Goal: Task Accomplishment & Management: Complete application form

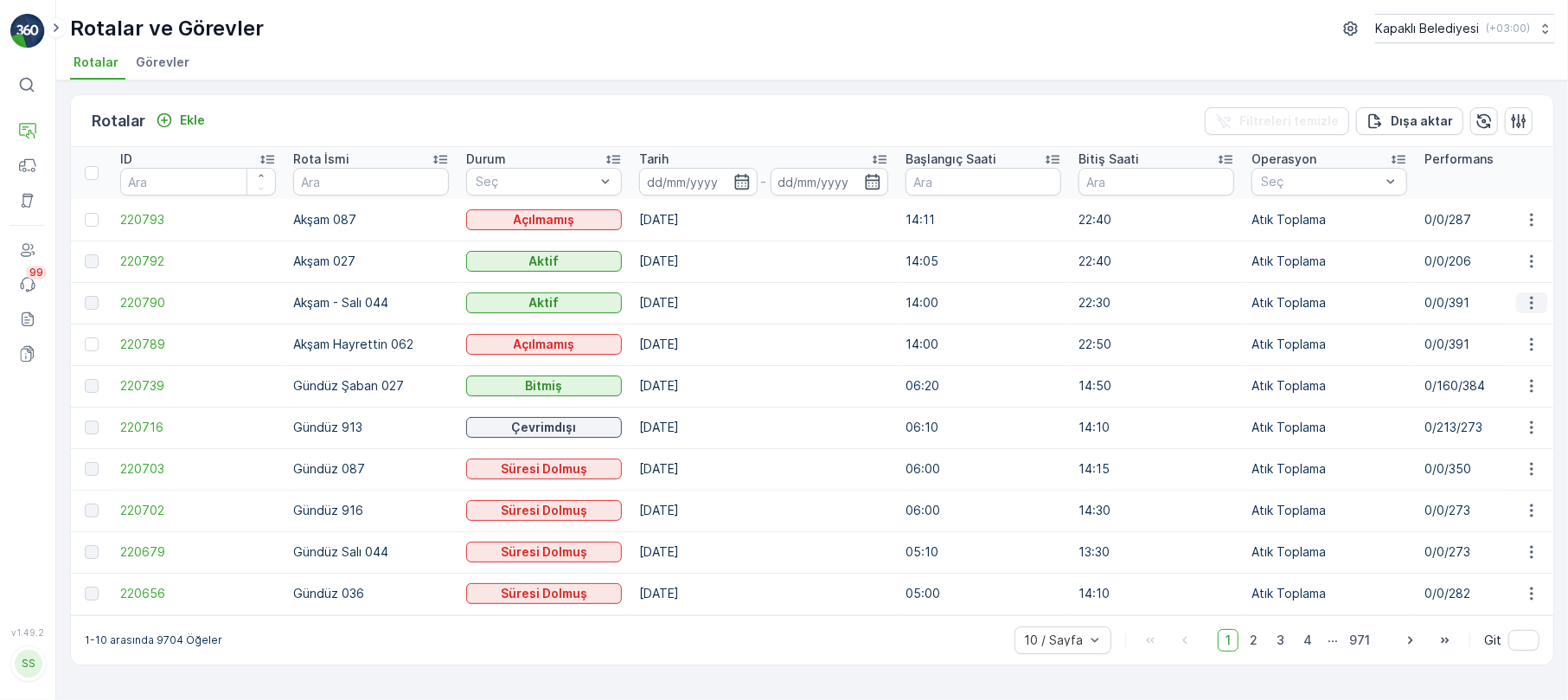
click at [1527, 301] on icon "button" at bounding box center [1531, 302] width 17 height 17
click at [1491, 347] on span "Rota Takibini Görüntüle" at bounding box center [1490, 352] width 136 height 17
click at [195, 116] on p "Ekle" at bounding box center [192, 120] width 25 height 17
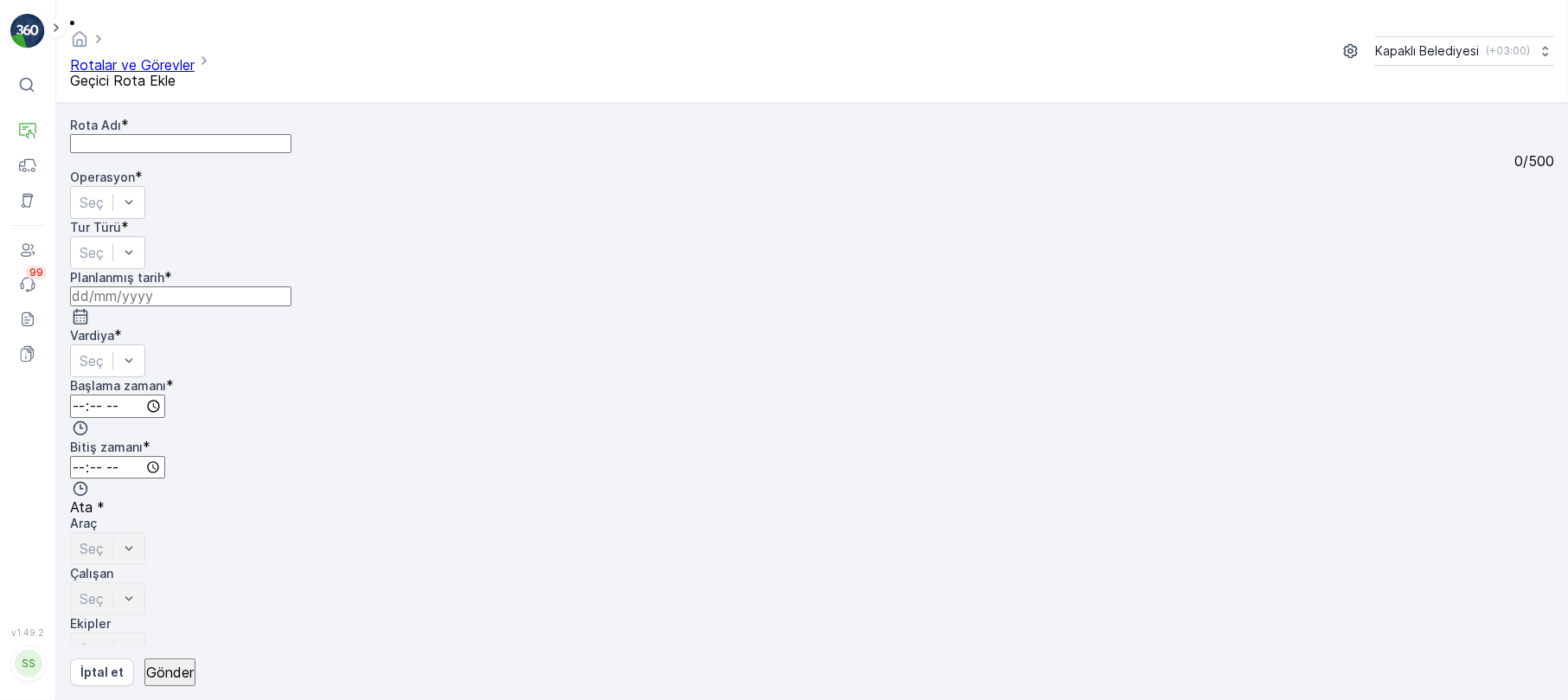
click at [164, 134] on Adı "Rota Adı" at bounding box center [181, 143] width 222 height 19
type Adı "Akşam - Salı 044"
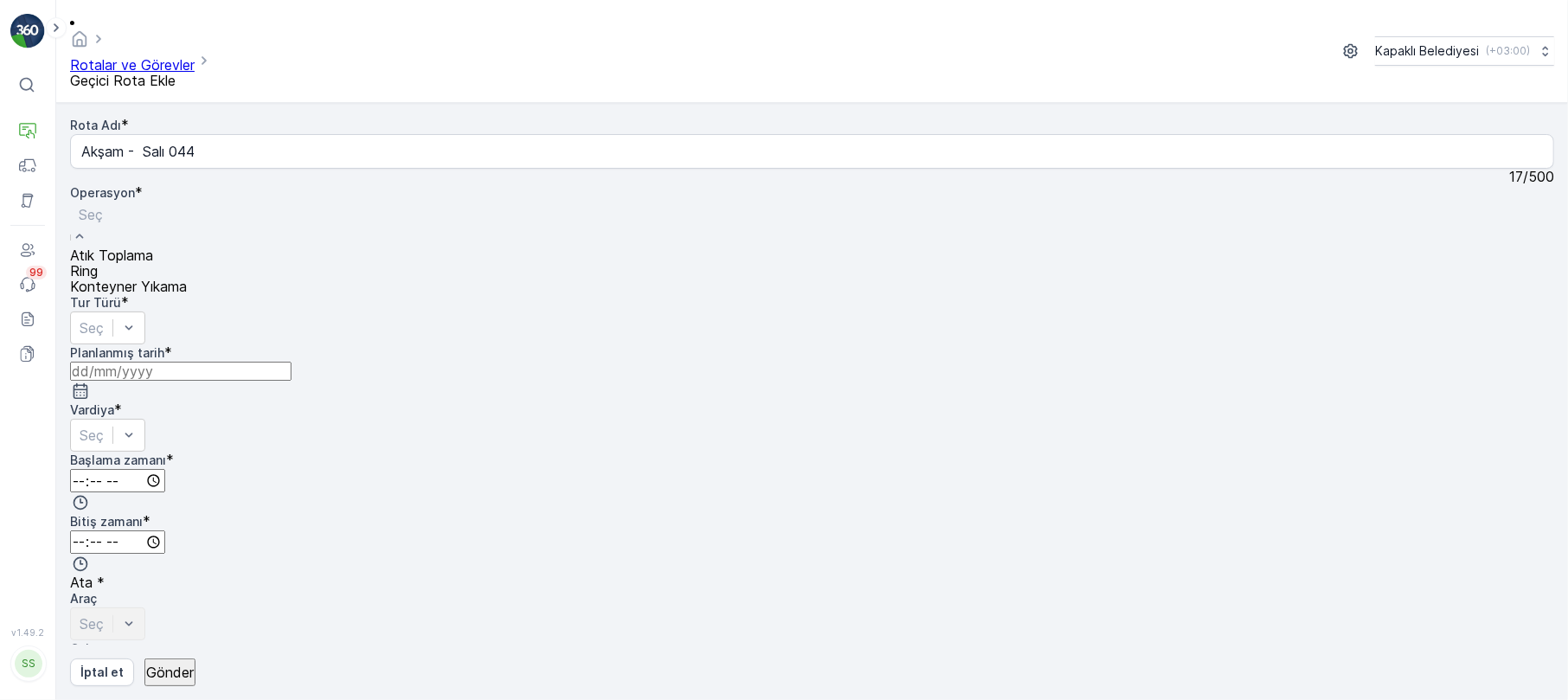
click at [153, 246] on span "Atık Toplama" at bounding box center [111, 255] width 83 height 17
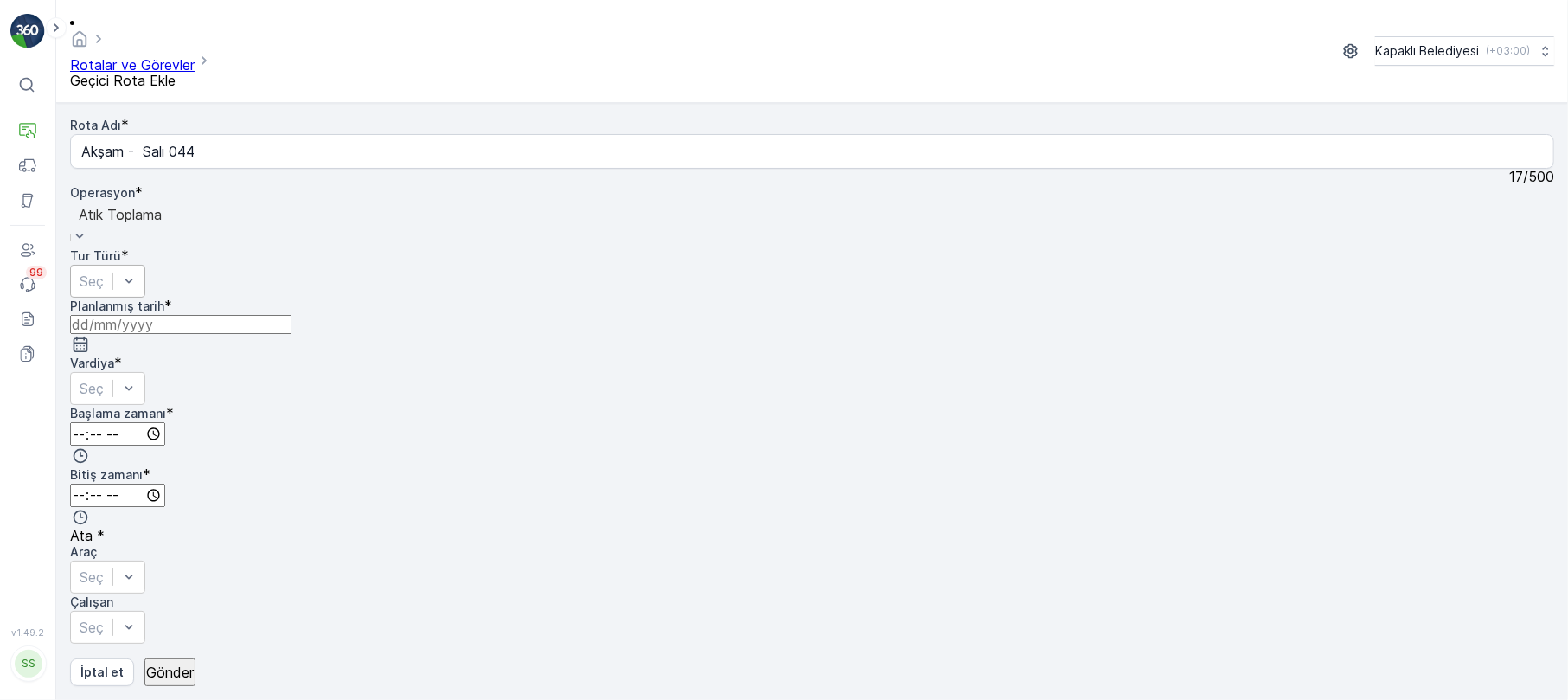
click at [145, 265] on div "Seç" at bounding box center [108, 281] width 75 height 33
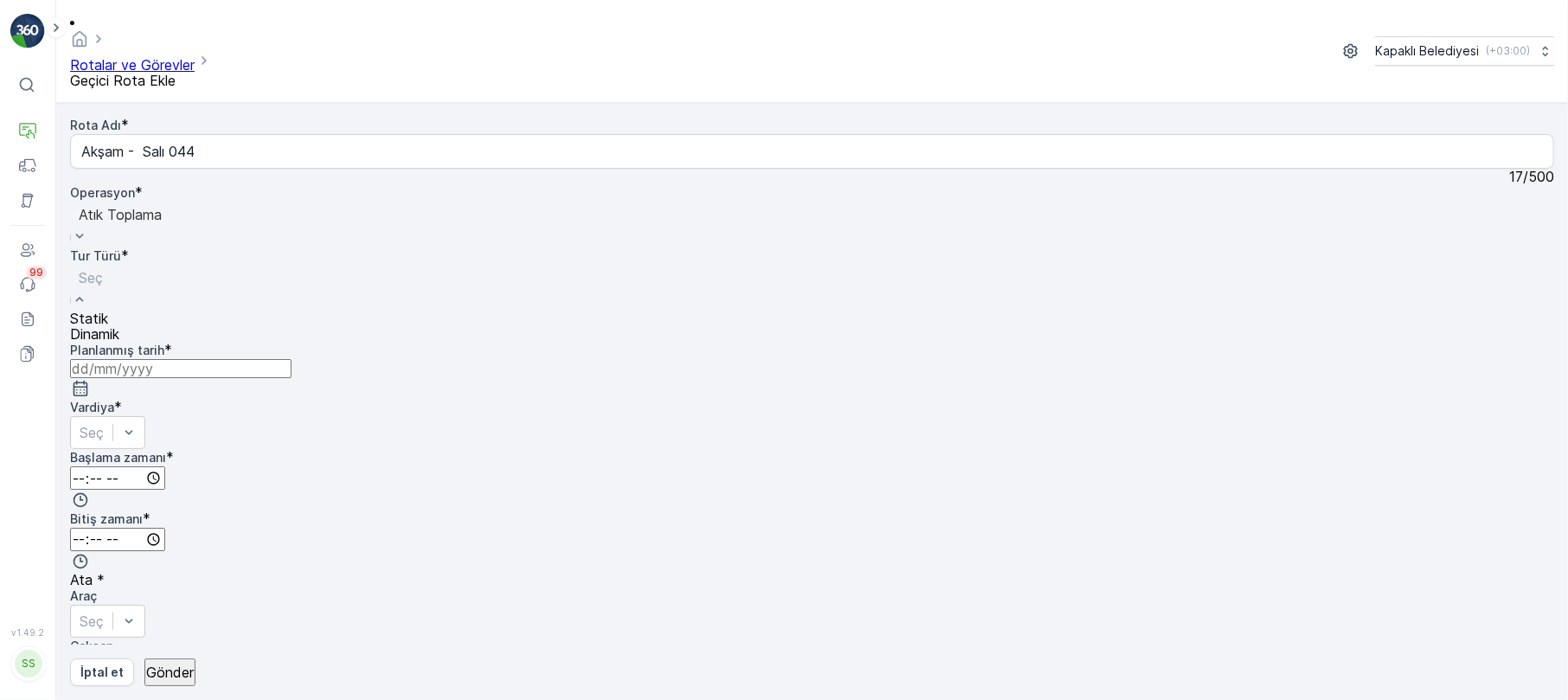
click at [120, 310] on div "Statik" at bounding box center [95, 318] width 49 height 16
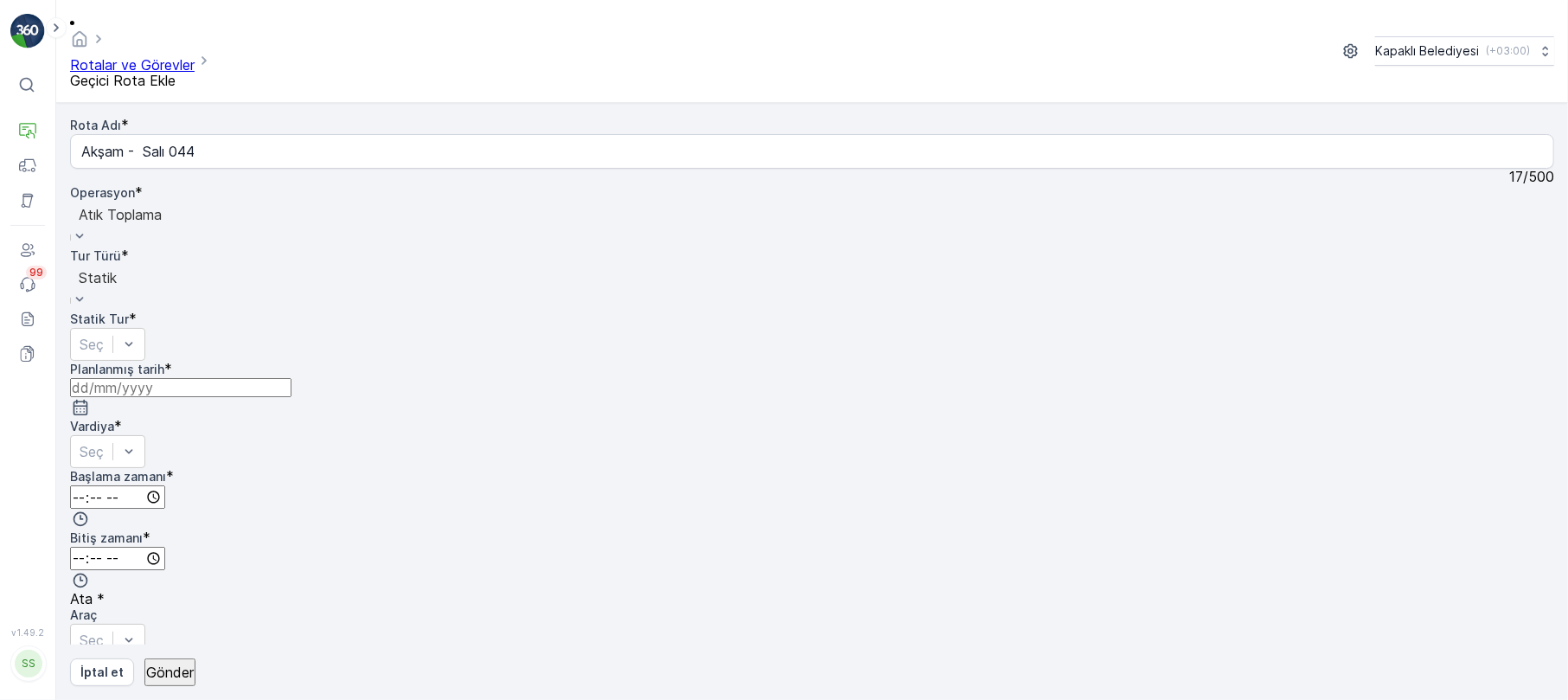
click at [291, 378] on input at bounding box center [181, 387] width 222 height 19
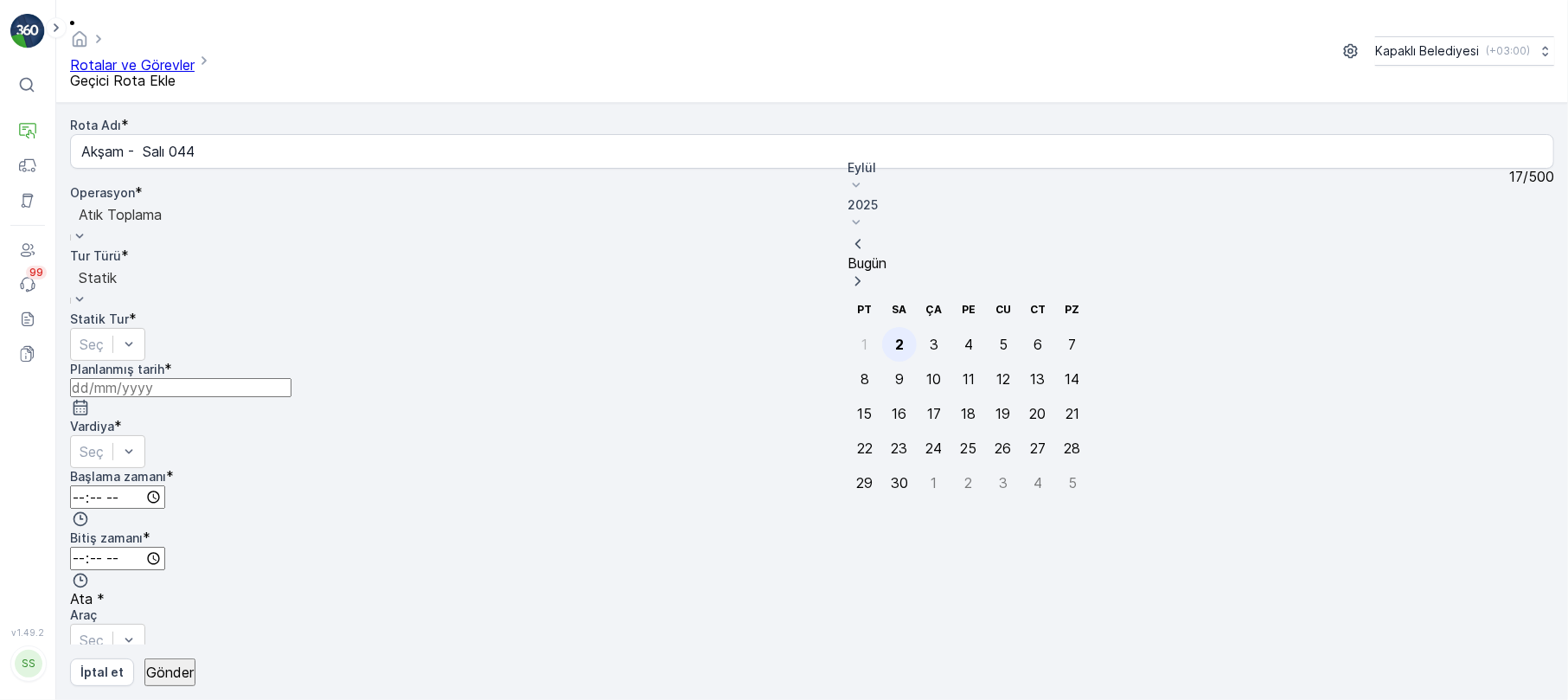
click at [895, 337] on div "2" at bounding box center [899, 344] width 8 height 16
type input "[DATE]"
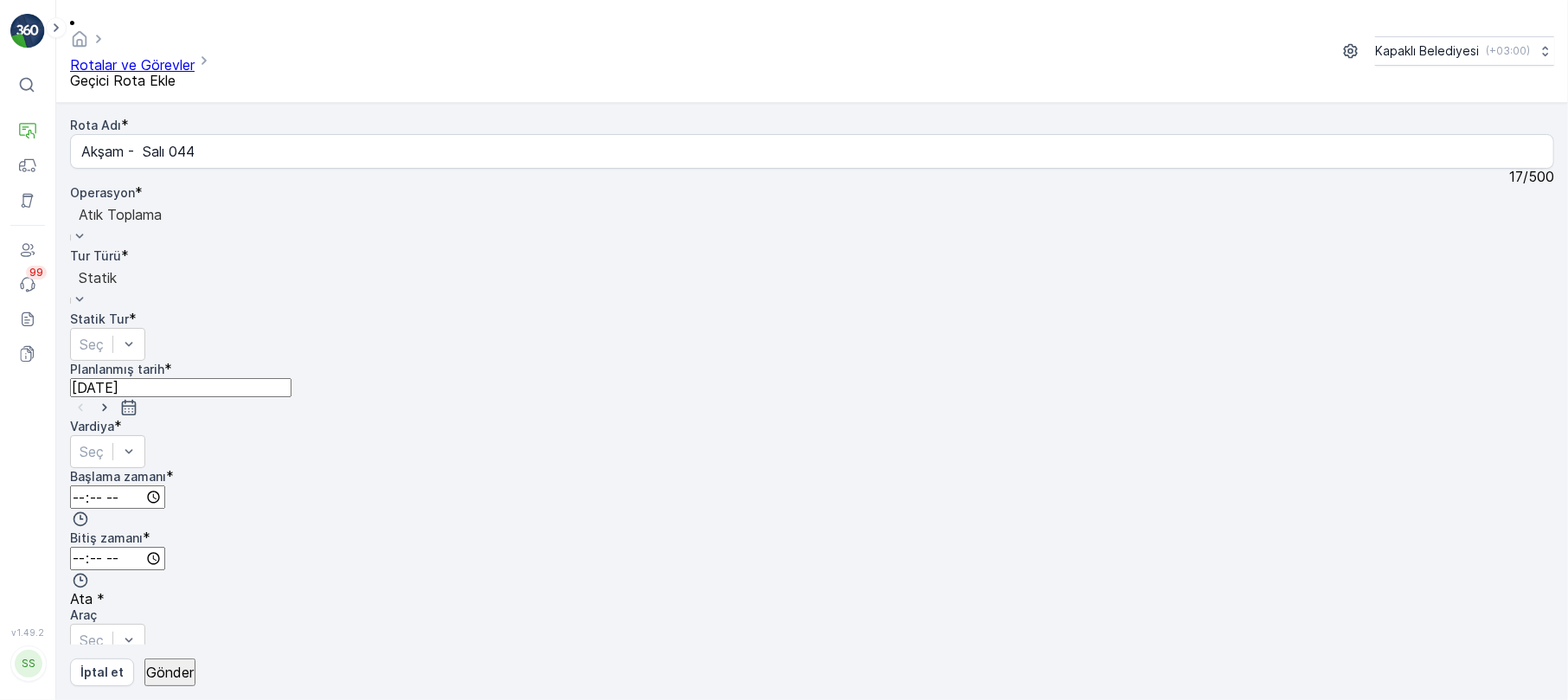
click at [165, 486] on input "time" at bounding box center [118, 497] width 95 height 24
click at [131, 560] on span "01" at bounding box center [123, 569] width 14 height 17
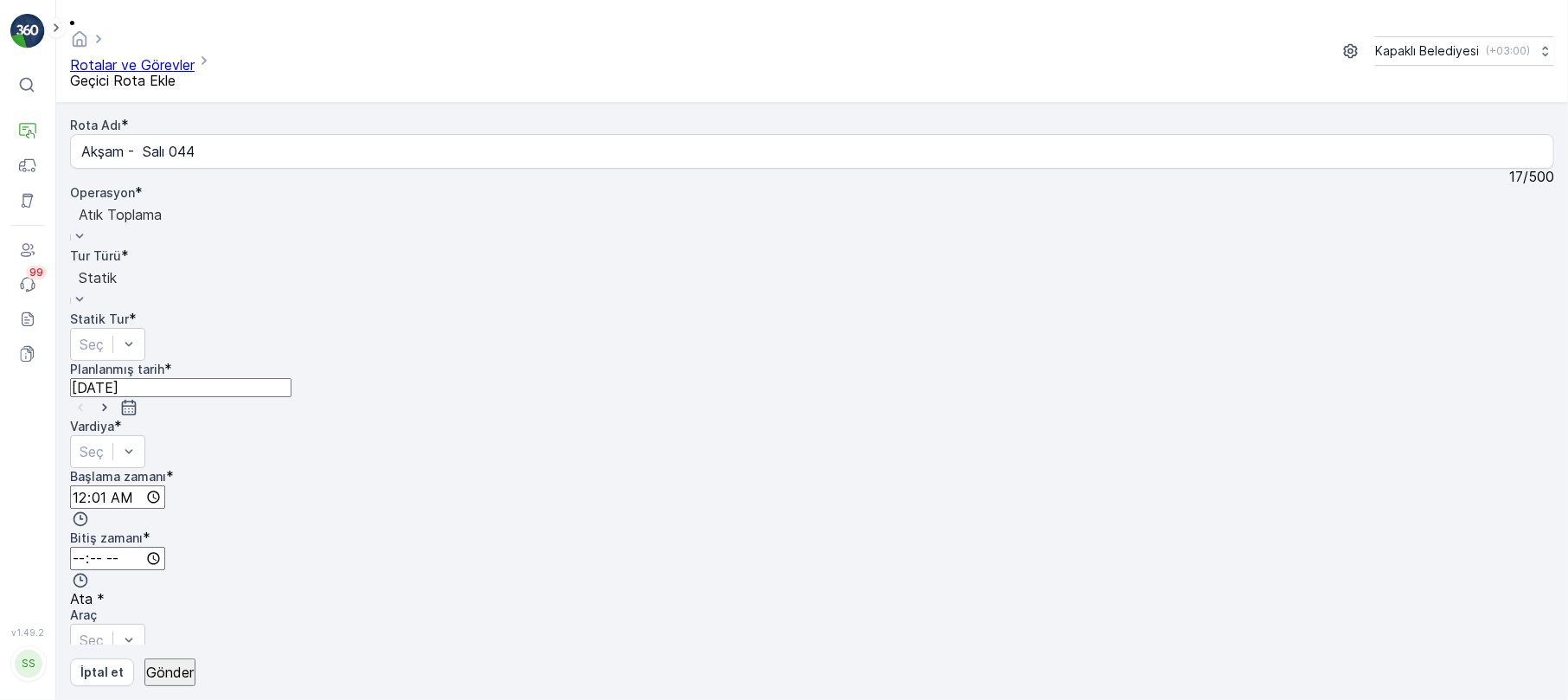
click at [165, 486] on input "00:01" at bounding box center [118, 497] width 95 height 24
type input "05:01"
click at [169, 486] on input "05:01" at bounding box center [120, 497] width 99 height 24
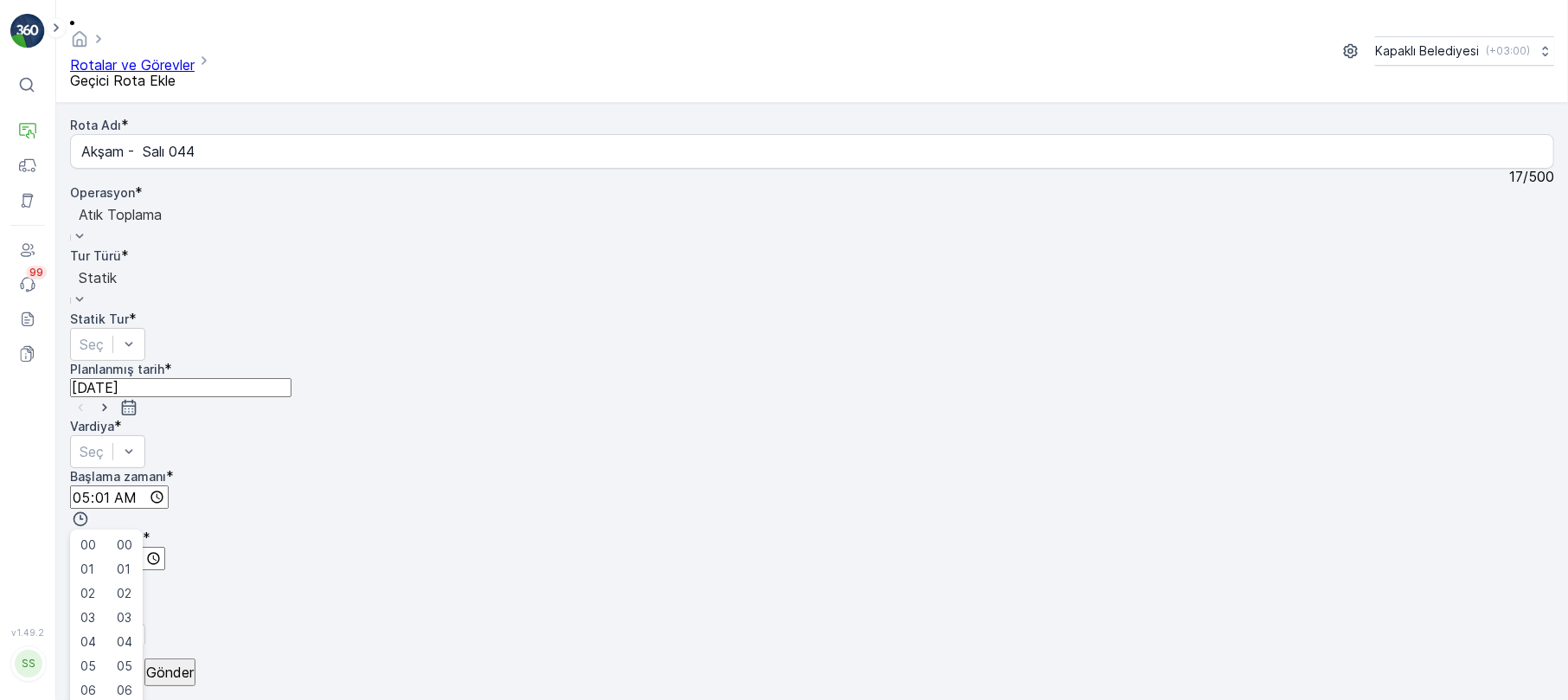
click at [169, 486] on input "05:01" at bounding box center [120, 497] width 99 height 24
drag, startPoint x: 852, startPoint y: 360, endPoint x: 846, endPoint y: 288, distance: 72.2
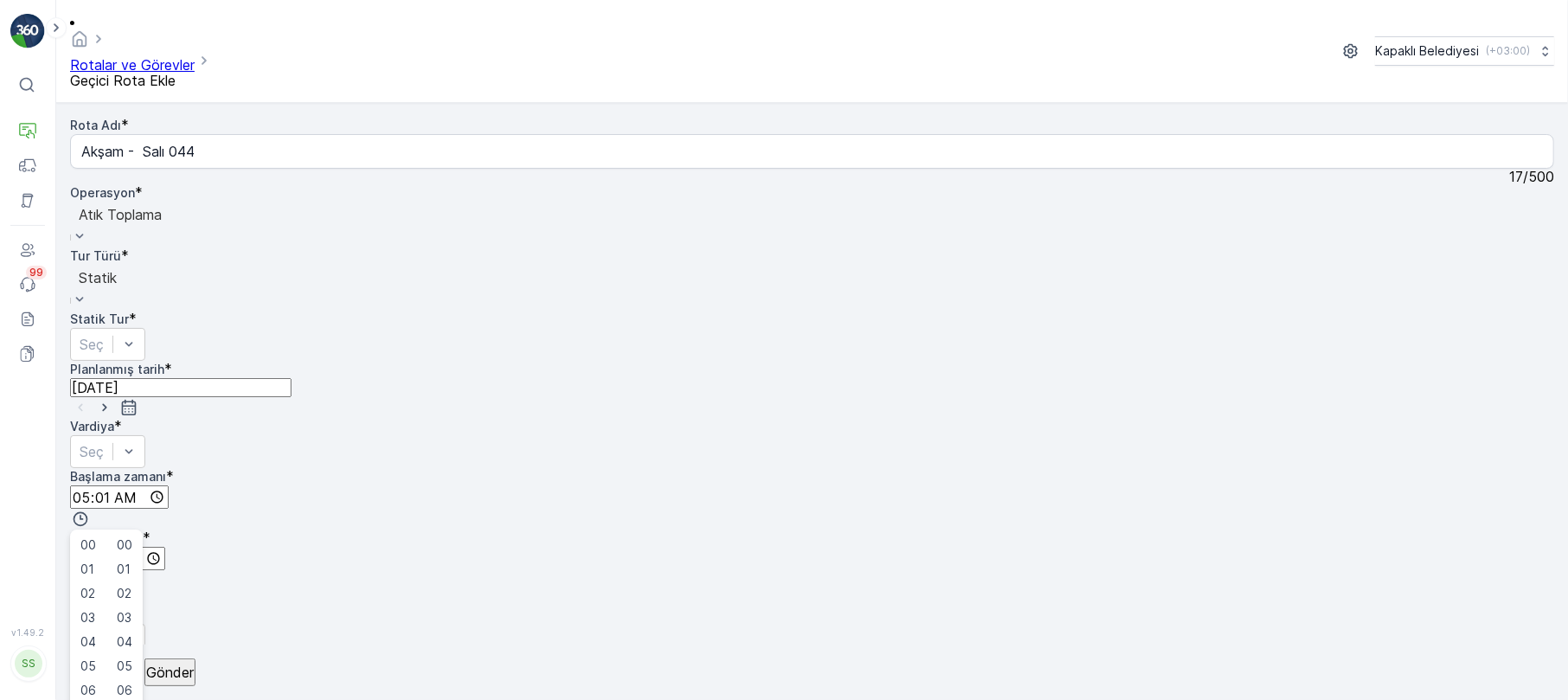
click at [168, 486] on input "14:01" at bounding box center [119, 497] width 98 height 24
type input "14:59"
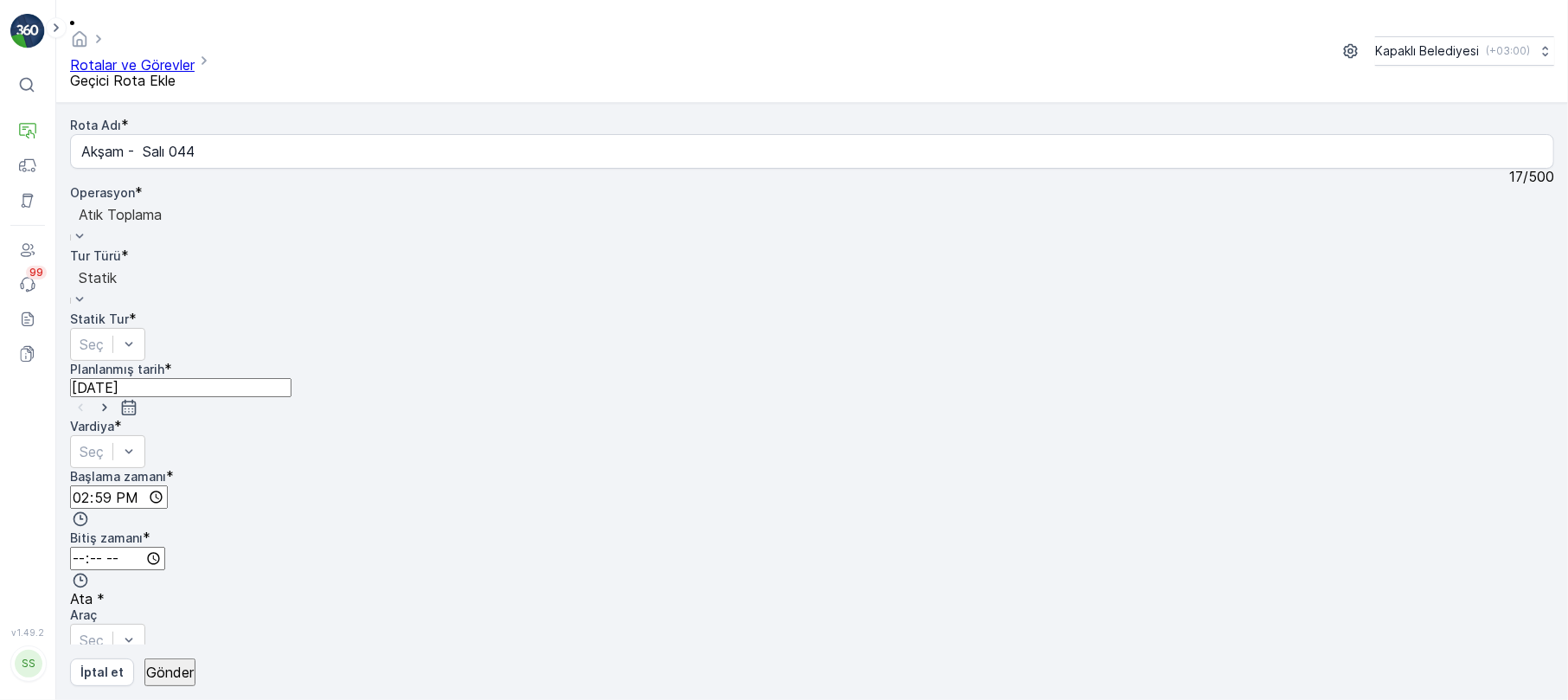
click at [165, 547] on input "time" at bounding box center [118, 559] width 95 height 24
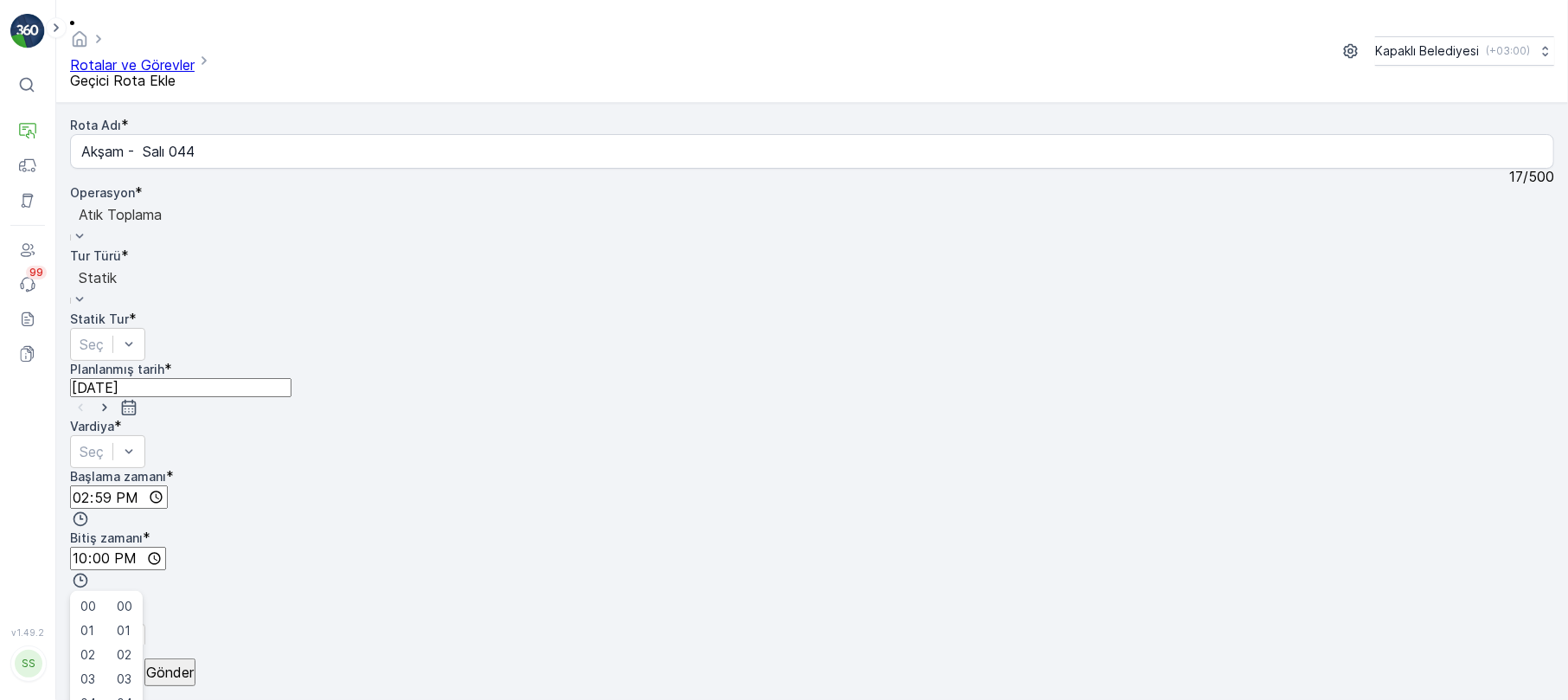
type input "22:30"
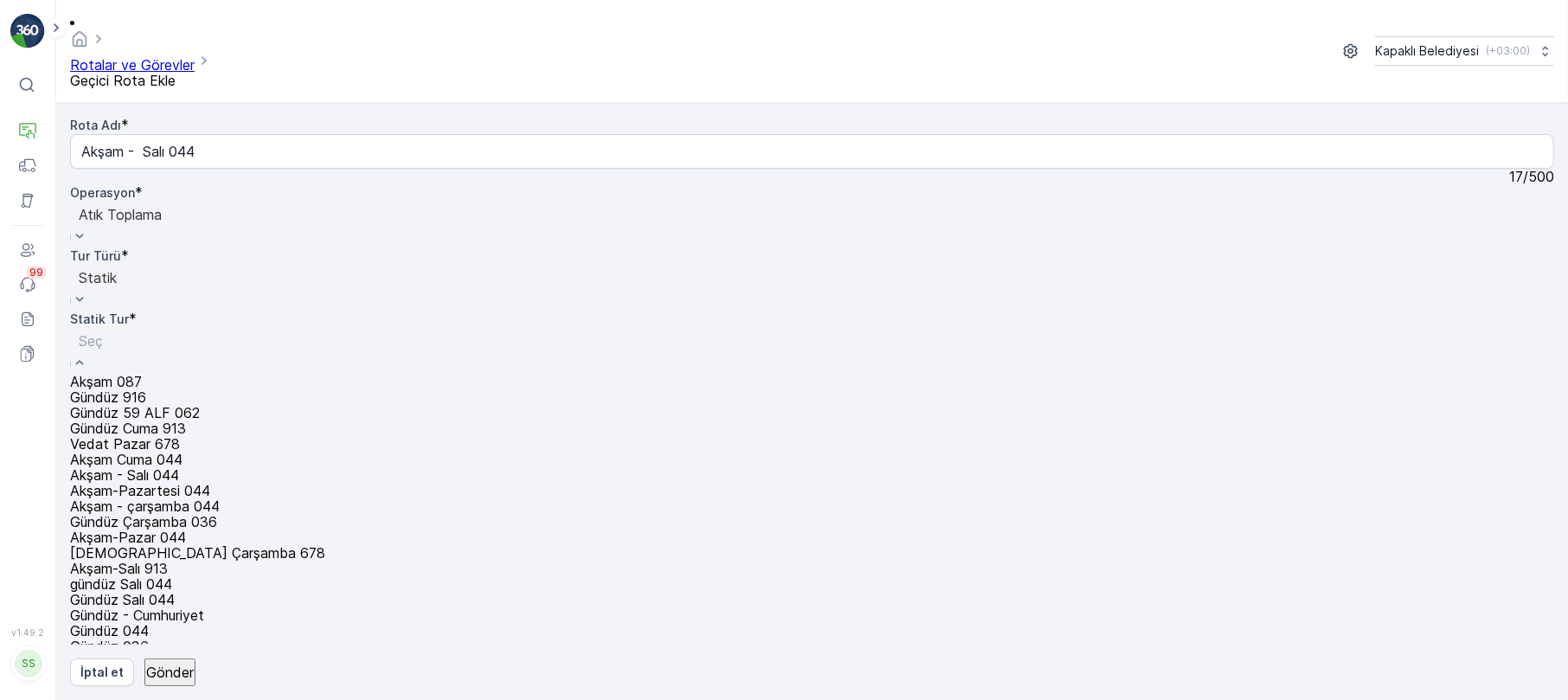
click at [179, 466] on span "Akşam - Salı 044" at bounding box center [124, 475] width 109 height 17
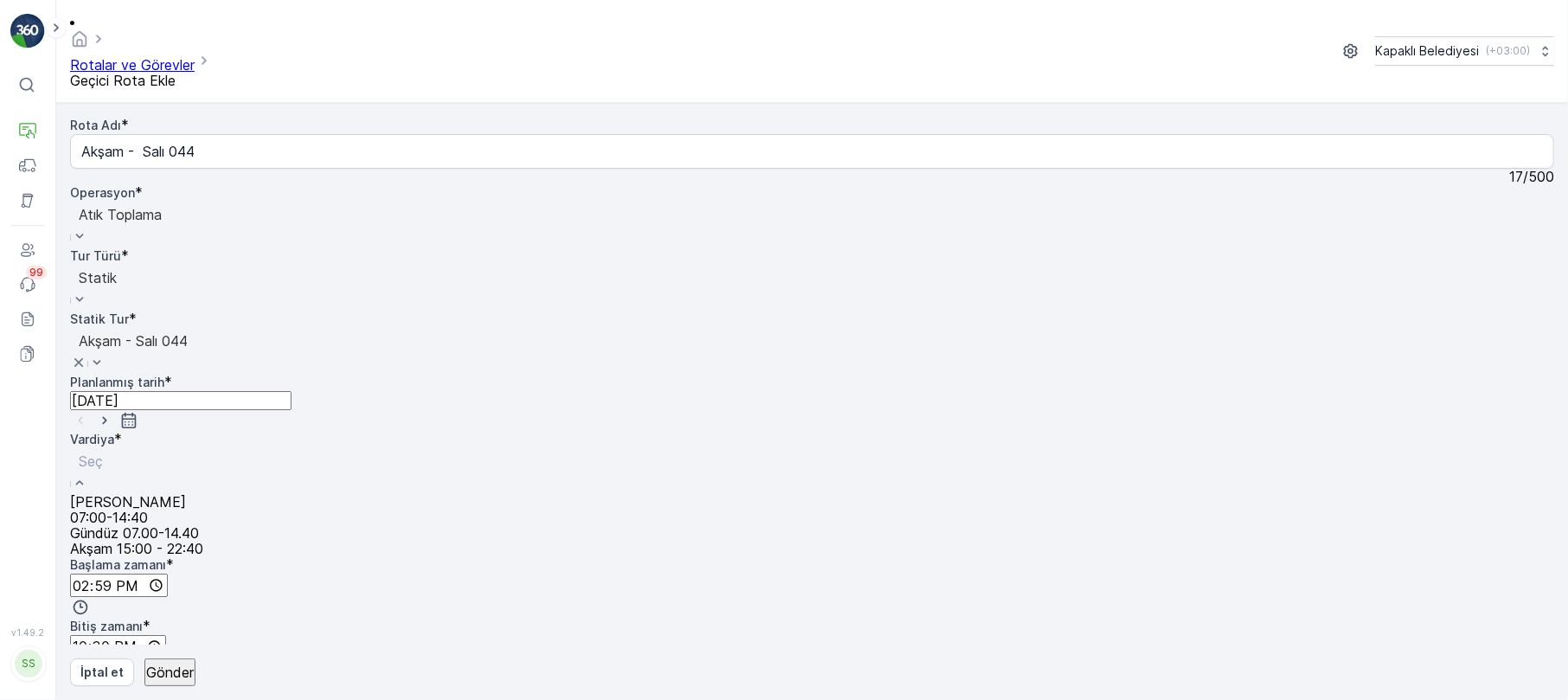
click at [204, 539] on span "Akşam 15:00 - 22:40" at bounding box center [137, 548] width 133 height 17
click at [174, 668] on p "Gönder" at bounding box center [170, 672] width 47 height 16
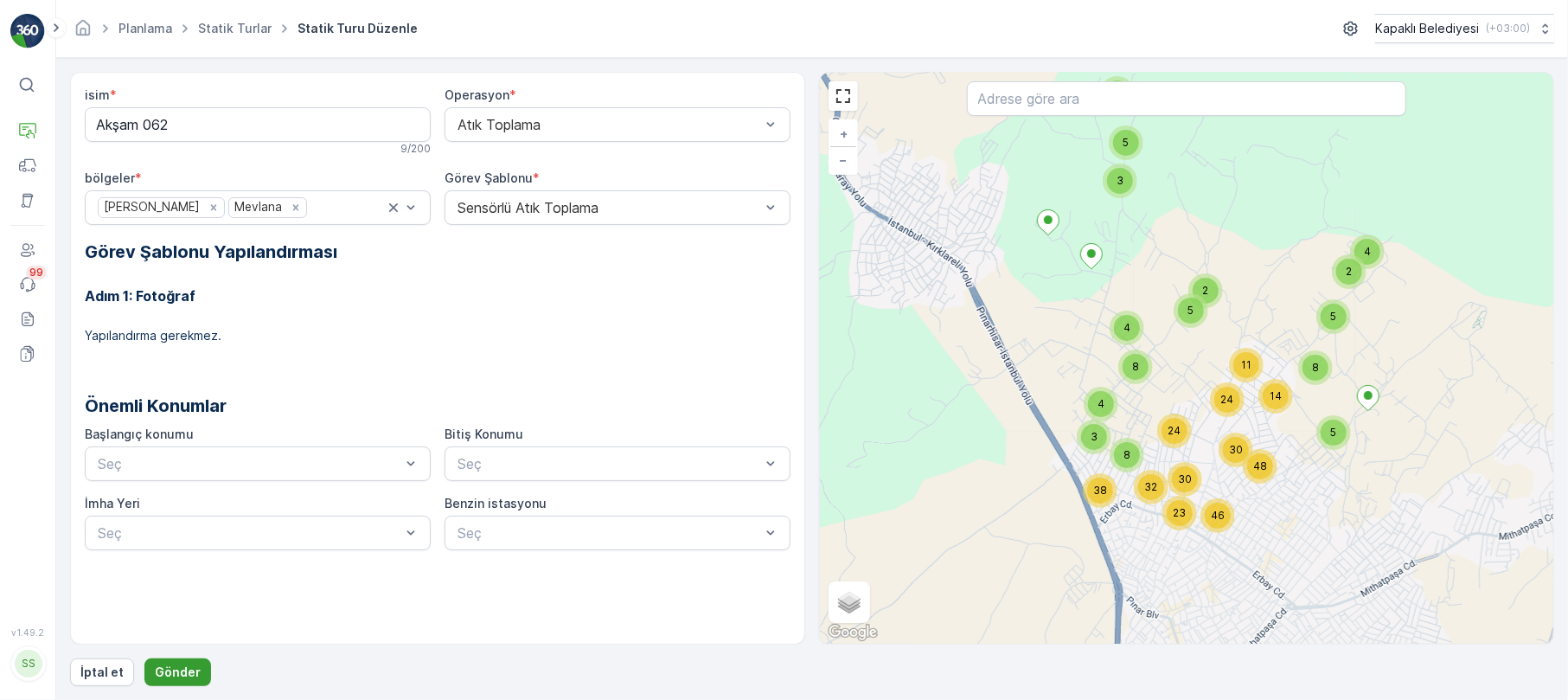
click at [171, 672] on p "Gönder" at bounding box center [178, 672] width 46 height 17
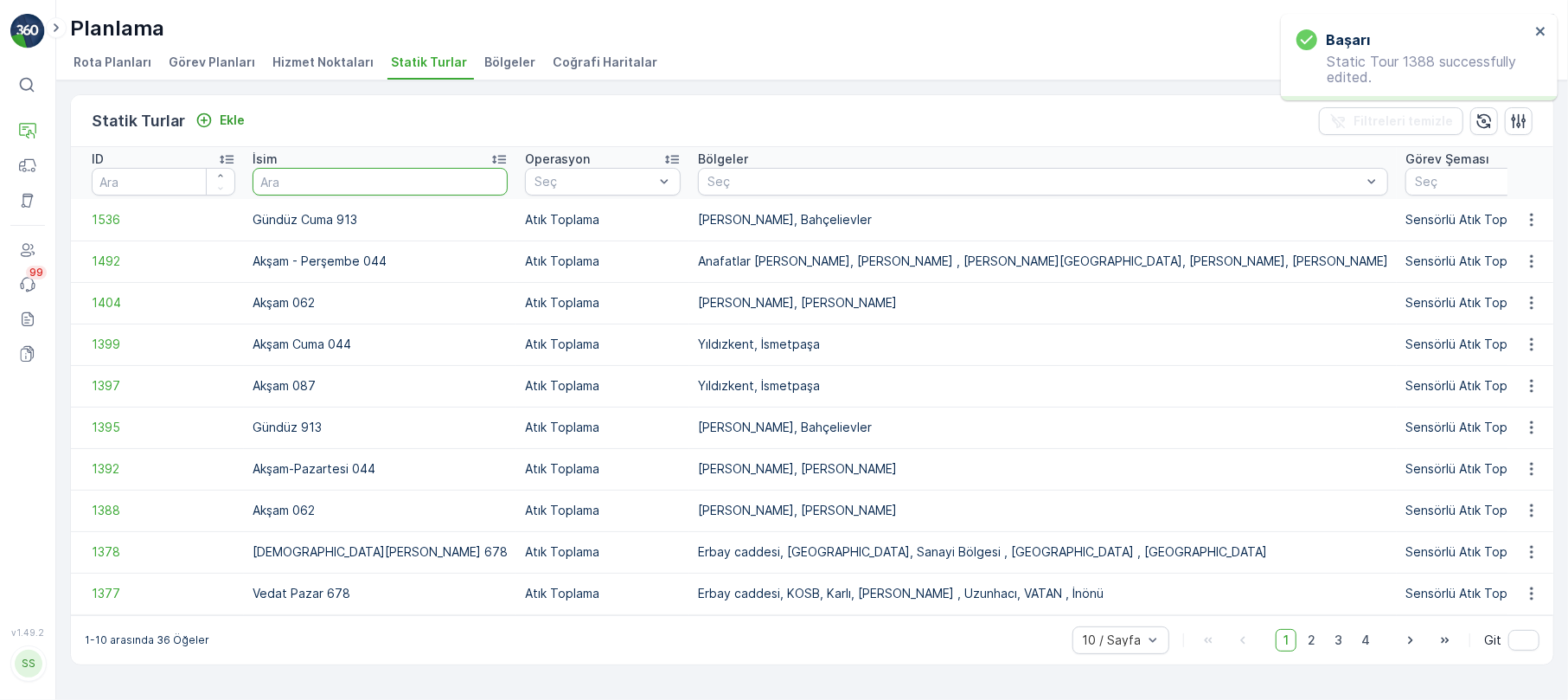
click at [308, 187] on input "text" at bounding box center [381, 182] width 256 height 27
click at [94, 53] on li "Rota Planları" at bounding box center [114, 65] width 89 height 29
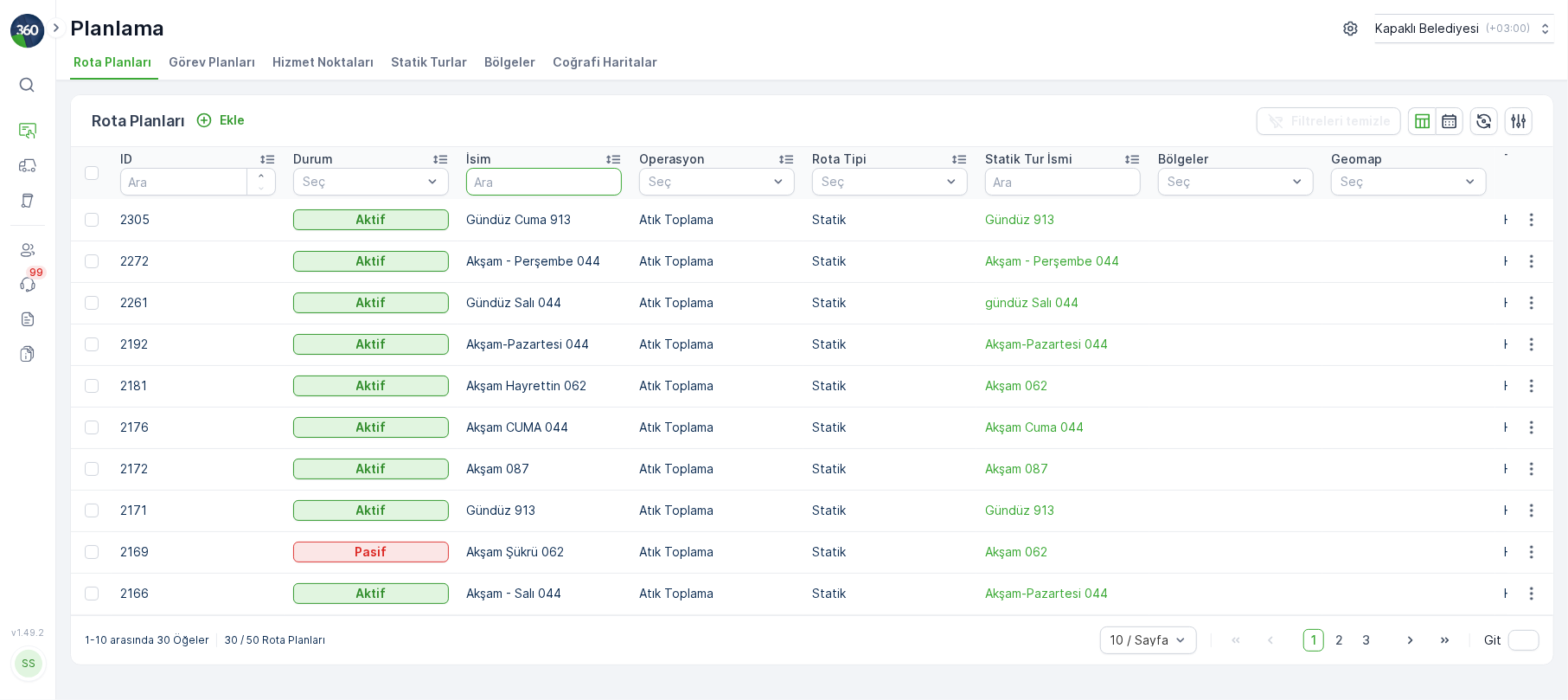
click at [506, 182] on input "text" at bounding box center [544, 182] width 156 height 27
type input "044"
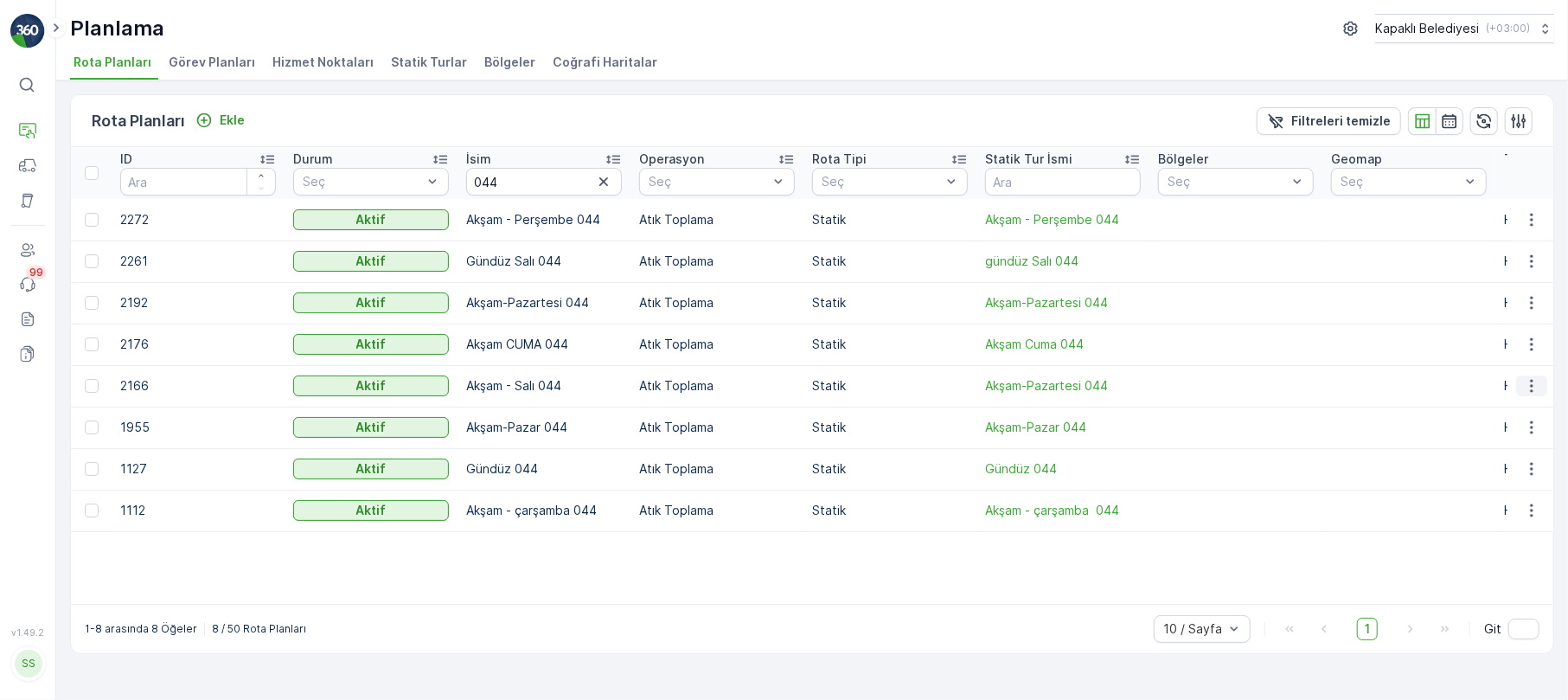
click at [1531, 378] on icon "button" at bounding box center [1531, 385] width 17 height 17
click at [1527, 408] on span "Rota Planını Düzenle" at bounding box center [1500, 412] width 119 height 17
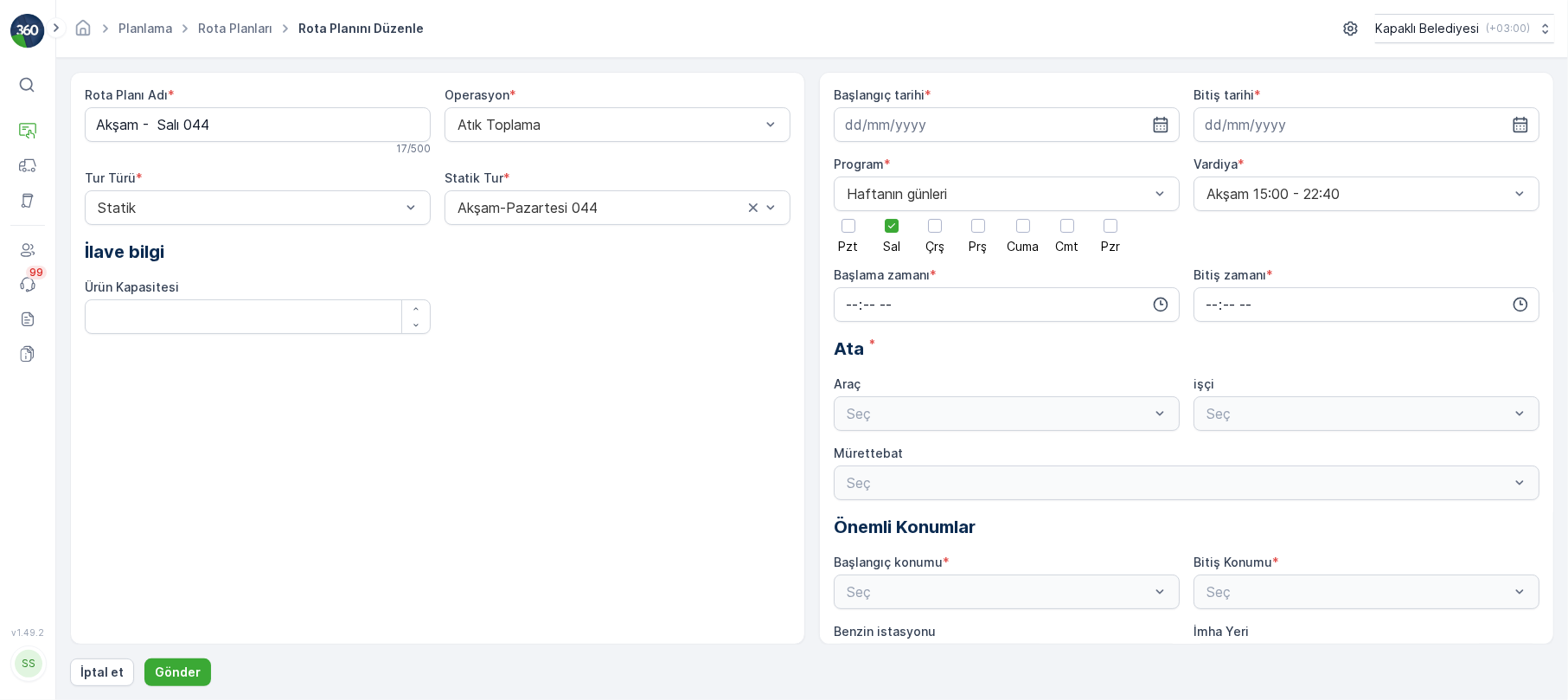
type input "16.06.2025"
type input "07.06.2027"
type input "14:00"
type input "22:30"
click at [412, 244] on div "Statik" at bounding box center [257, 249] width 325 height 16
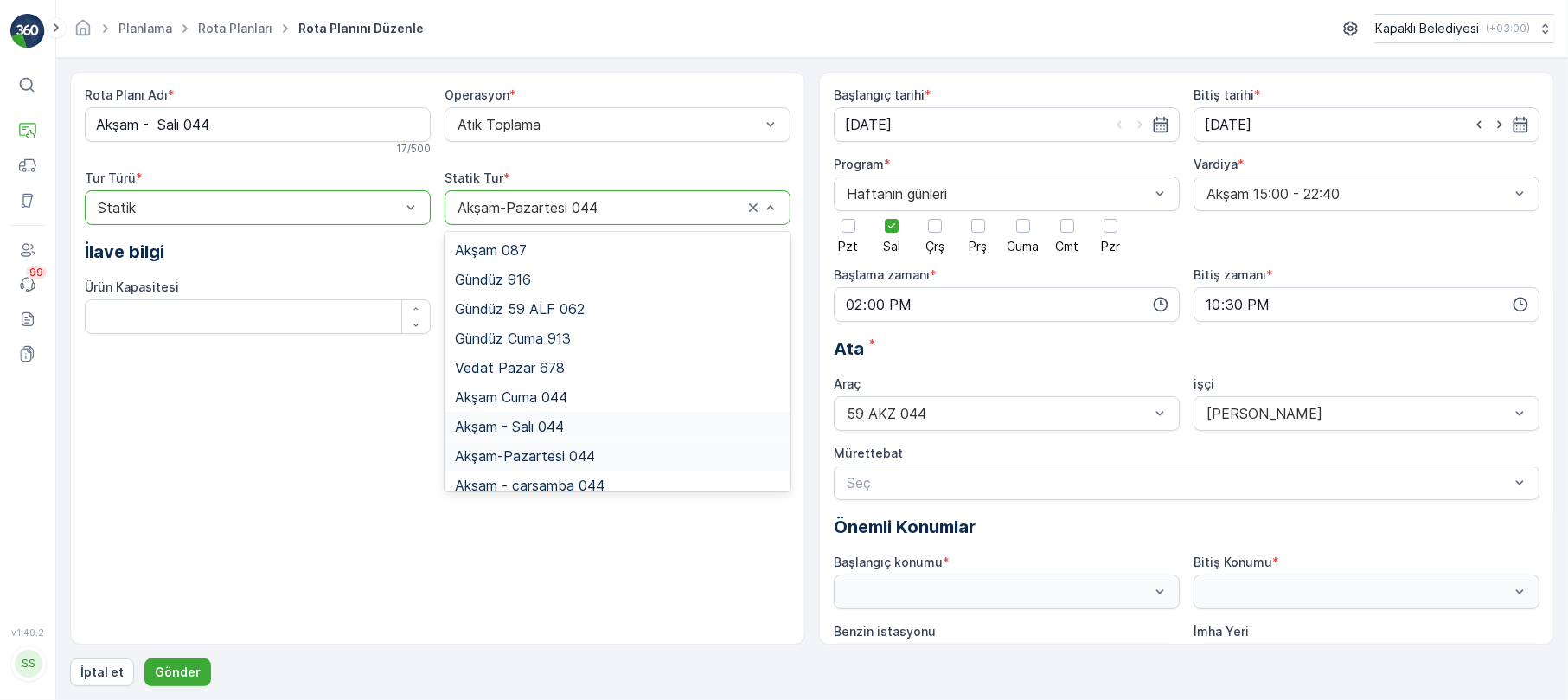
click at [548, 425] on span "Akşam - Salı 044" at bounding box center [509, 426] width 109 height 16
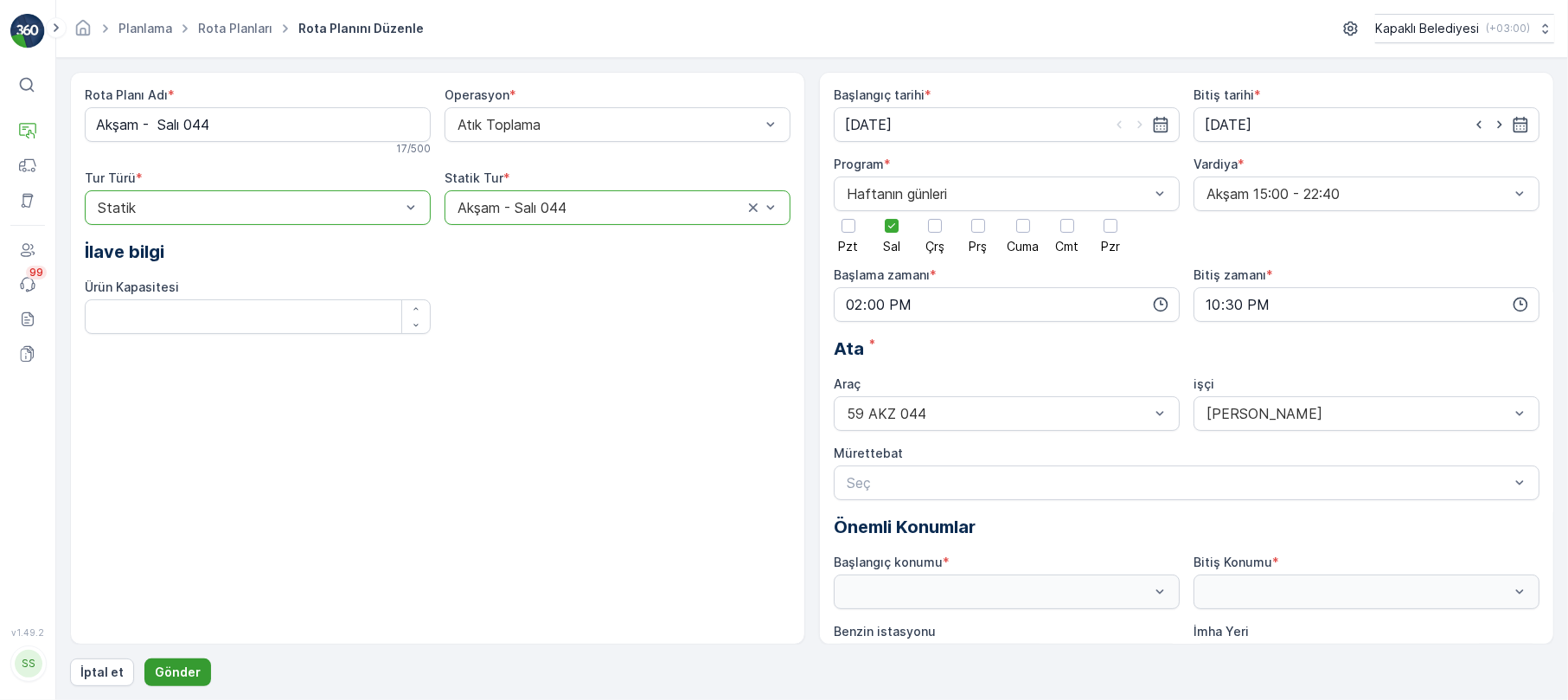
click at [176, 669] on p "Gönder" at bounding box center [178, 672] width 46 height 17
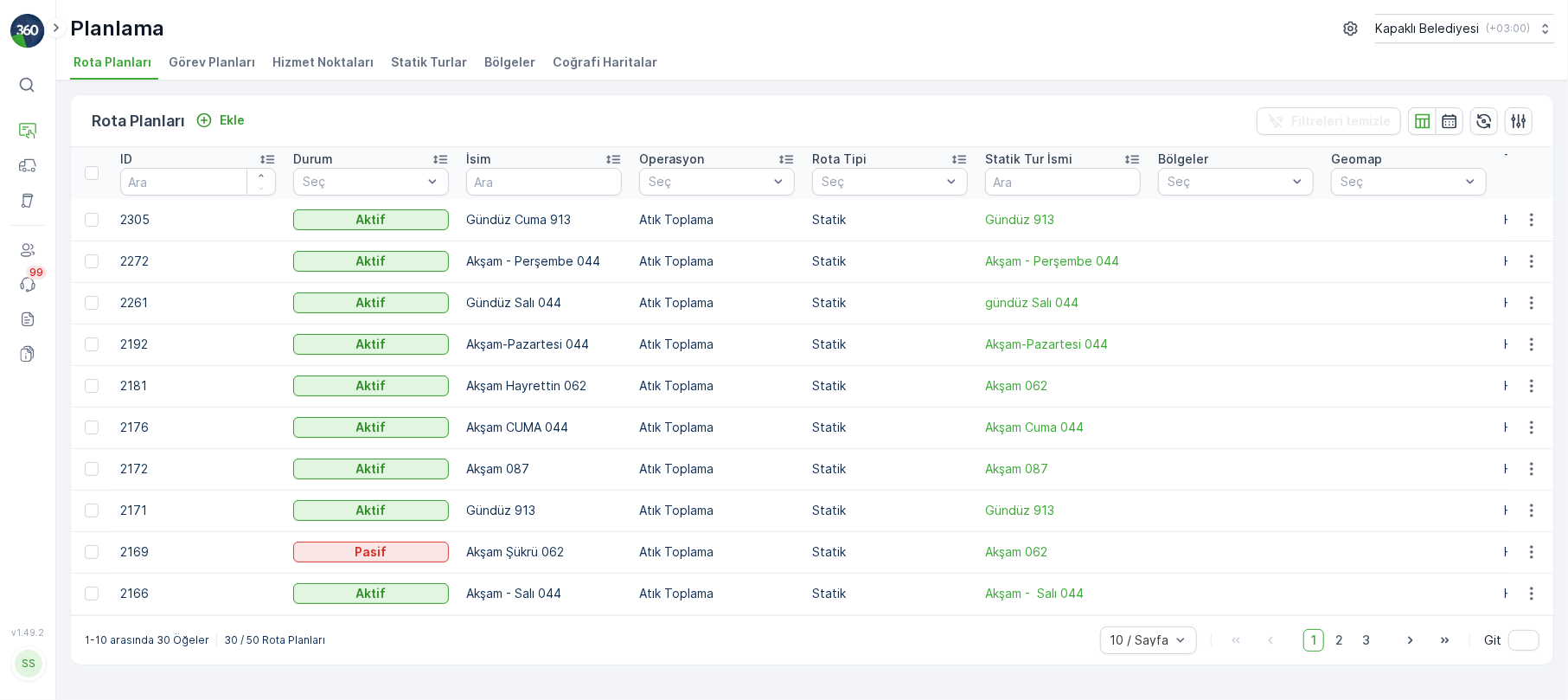
click at [426, 64] on span "Statik Turlar" at bounding box center [428, 62] width 76 height 17
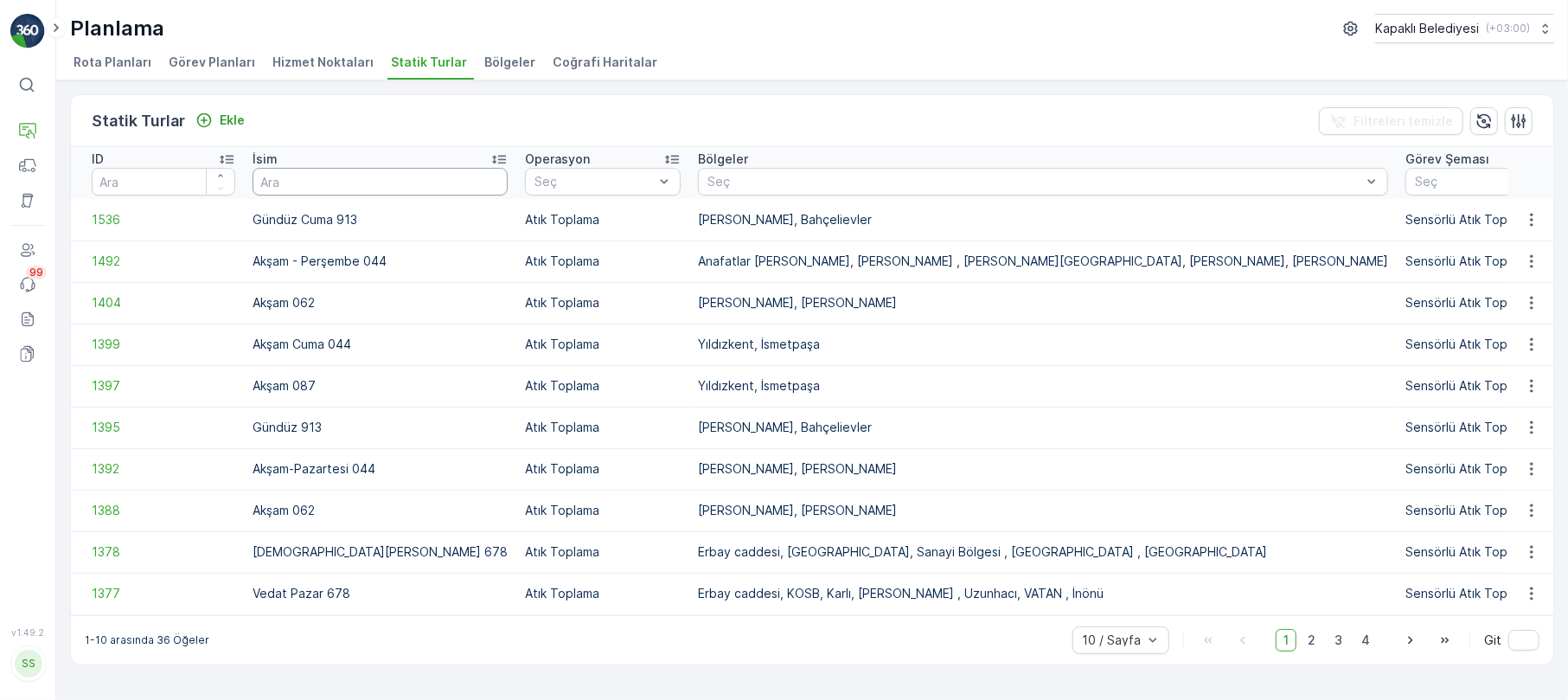
click at [323, 176] on input "text" at bounding box center [381, 182] width 256 height 27
type input "044"
